Goal: Entertainment & Leisure: Consume media (video, audio)

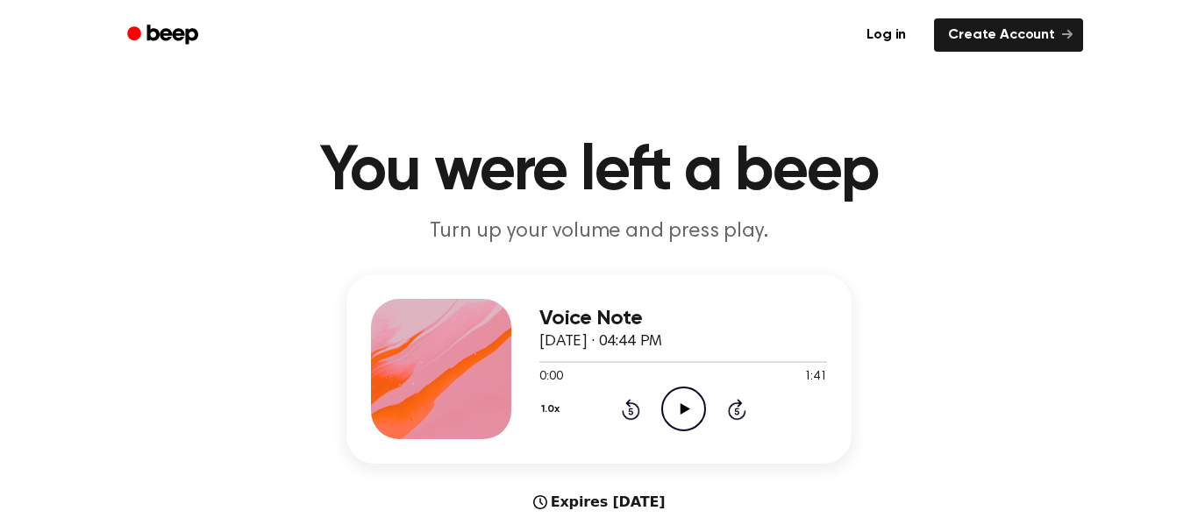
click at [679, 417] on icon "Play Audio" at bounding box center [683, 409] width 45 height 45
drag, startPoint x: 560, startPoint y: 360, endPoint x: 389, endPoint y: 380, distance: 172.1
click at [389, 380] on div "Voice Note [DATE] · 04:44 PM 0:07 1:41 Your browser does not support the [objec…" at bounding box center [598, 368] width 505 height 189
click at [632, 415] on icon "Rewind 5 seconds" at bounding box center [630, 409] width 19 height 23
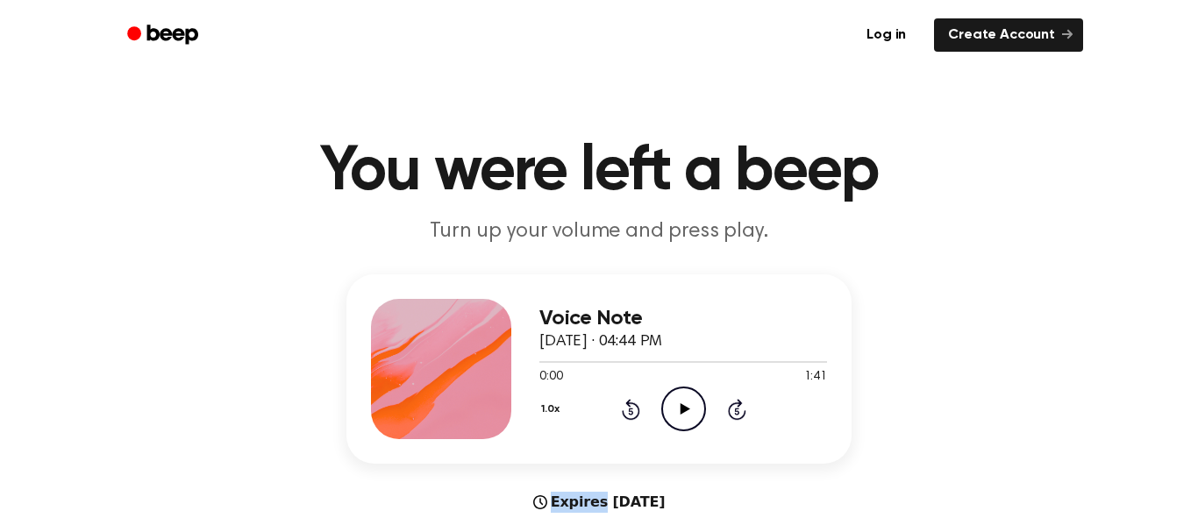
click at [632, 415] on icon "Rewind 5 seconds" at bounding box center [630, 409] width 19 height 23
click at [680, 421] on icon "Play Audio" at bounding box center [683, 409] width 45 height 45
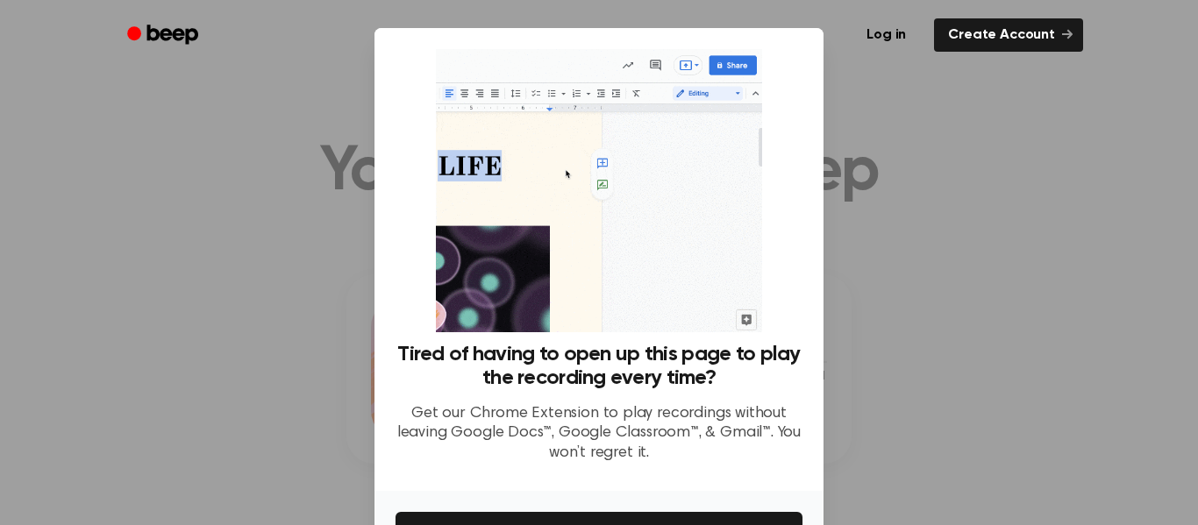
click at [970, 247] on div at bounding box center [599, 262] width 1198 height 525
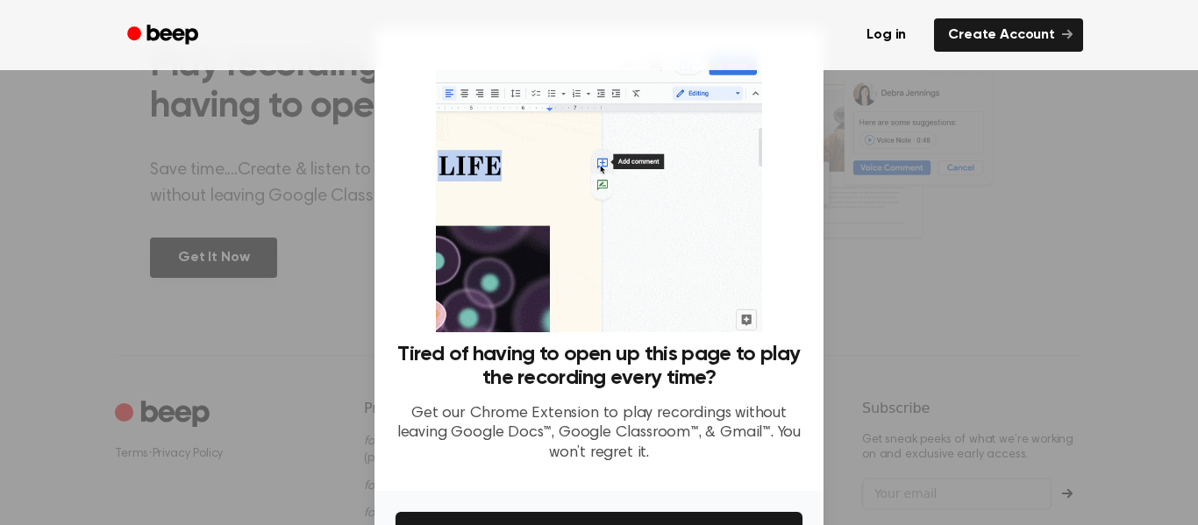
scroll to position [113, 0]
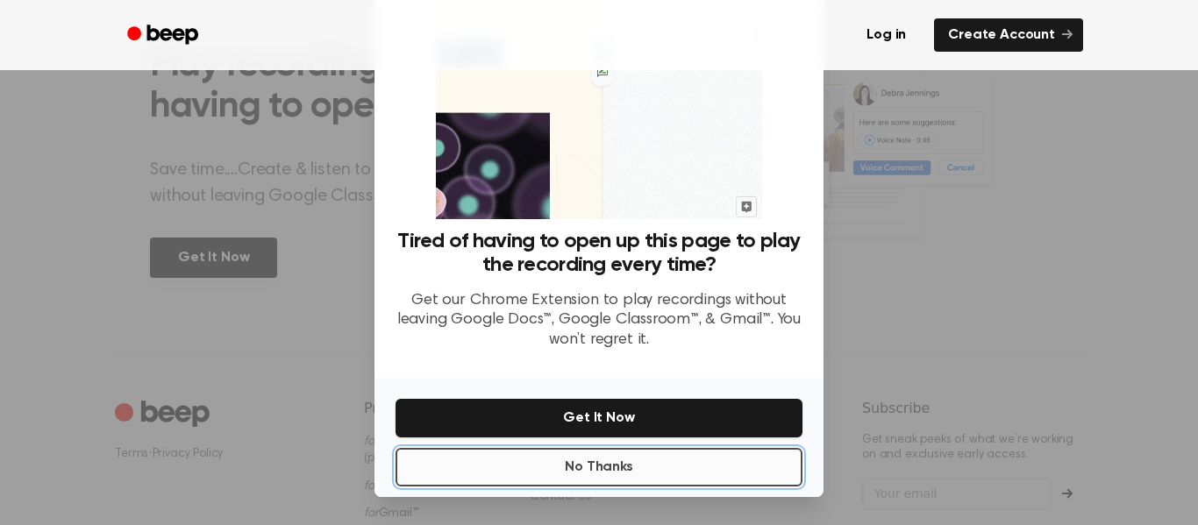
click at [729, 477] on button "No Thanks" at bounding box center [598, 467] width 407 height 39
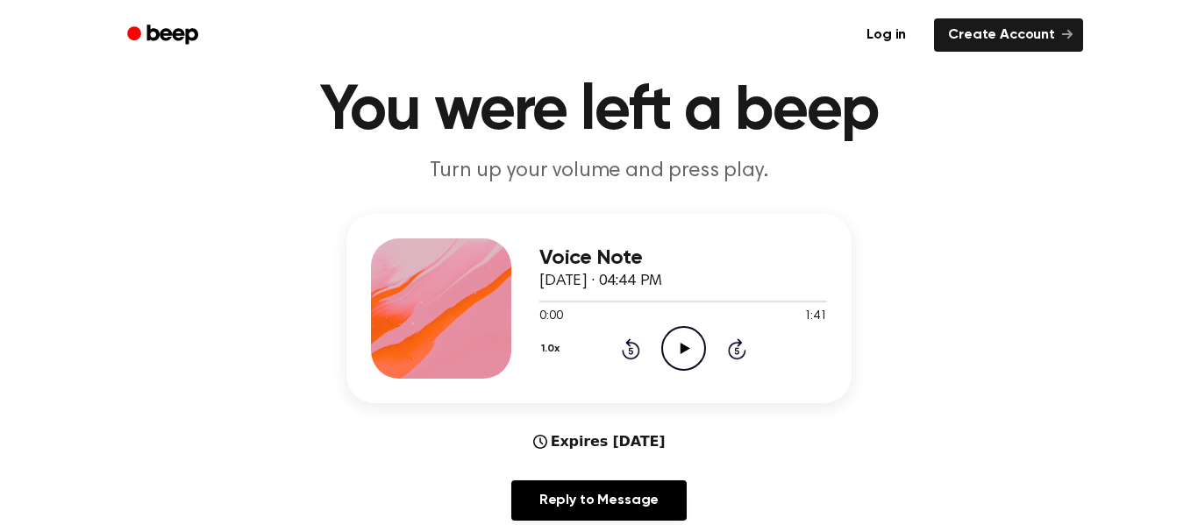
scroll to position [60, 0]
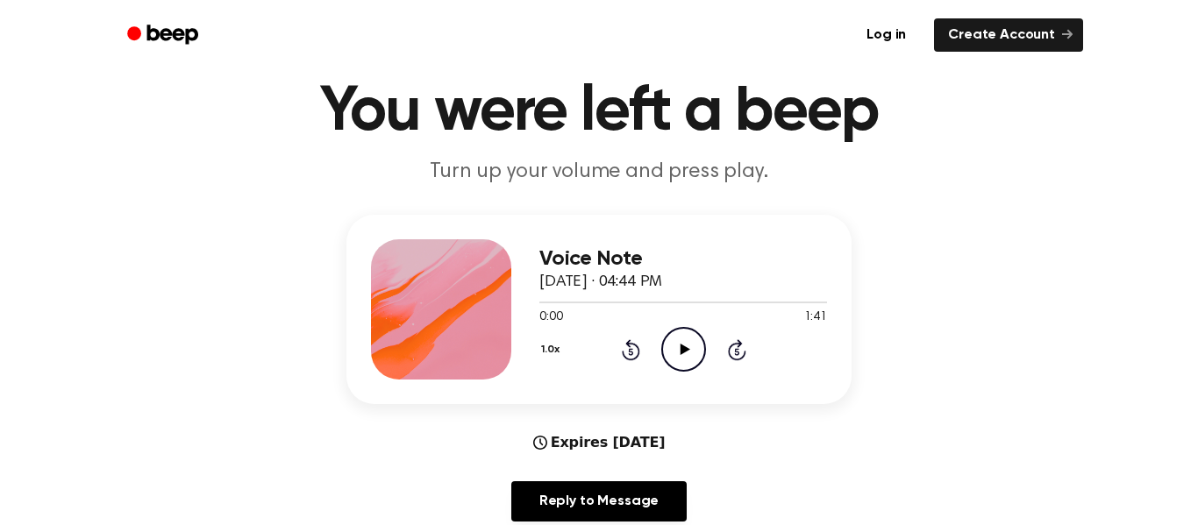
click at [697, 349] on icon "Play Audio" at bounding box center [683, 349] width 45 height 45
click at [819, 30] on ul "Log in Create Account" at bounding box center [655, 35] width 855 height 40
click at [668, 348] on icon "Pause Audio" at bounding box center [683, 349] width 45 height 45
click at [634, 348] on icon "Rewind 5 seconds" at bounding box center [630, 349] width 19 height 23
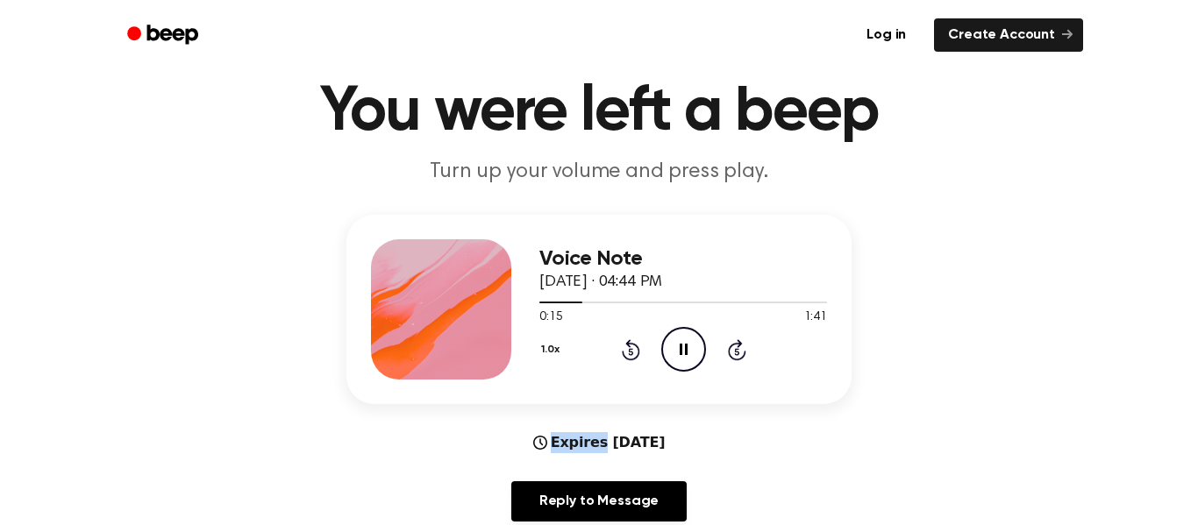
click at [634, 348] on icon "Rewind 5 seconds" at bounding box center [630, 349] width 19 height 23
click at [628, 346] on icon at bounding box center [631, 349] width 18 height 21
click at [636, 345] on icon at bounding box center [631, 349] width 18 height 21
